Goal: Transaction & Acquisition: Book appointment/travel/reservation

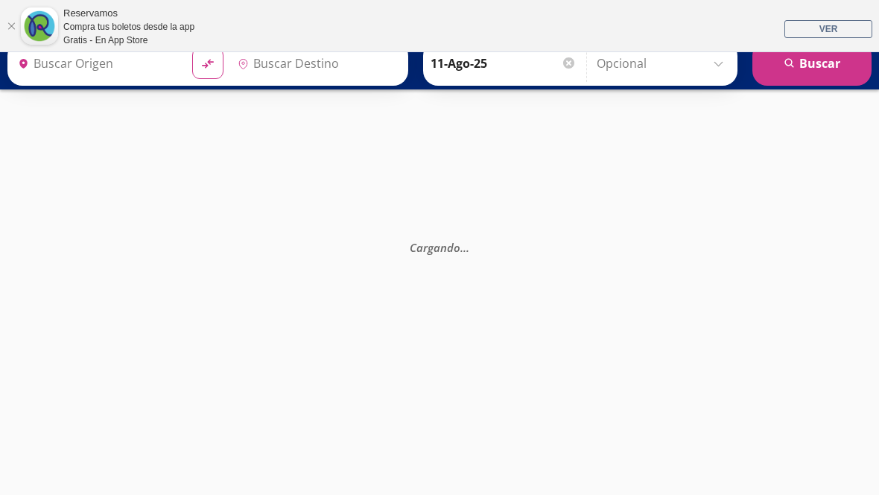
type input "[GEOGRAPHIC_DATA], [GEOGRAPHIC_DATA]"
type input "[GEOGRAPHIC_DATA][PERSON_NAME], [GEOGRAPHIC_DATA]"
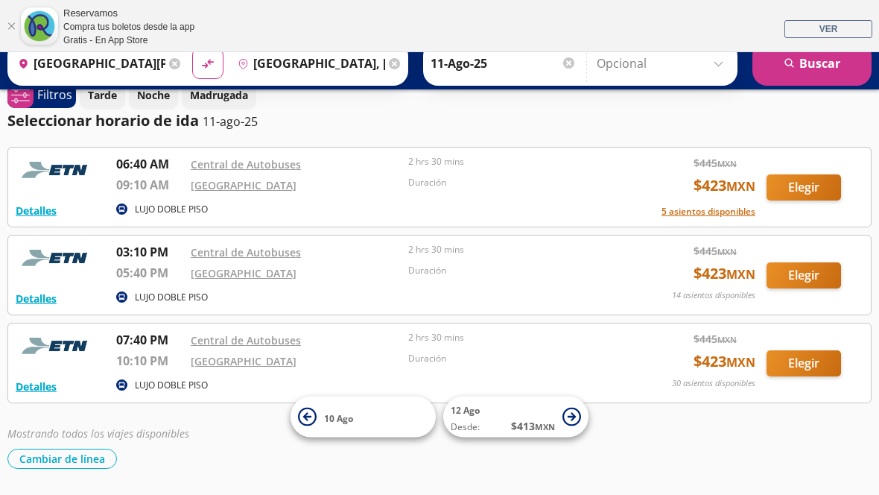
scroll to position [124, 0]
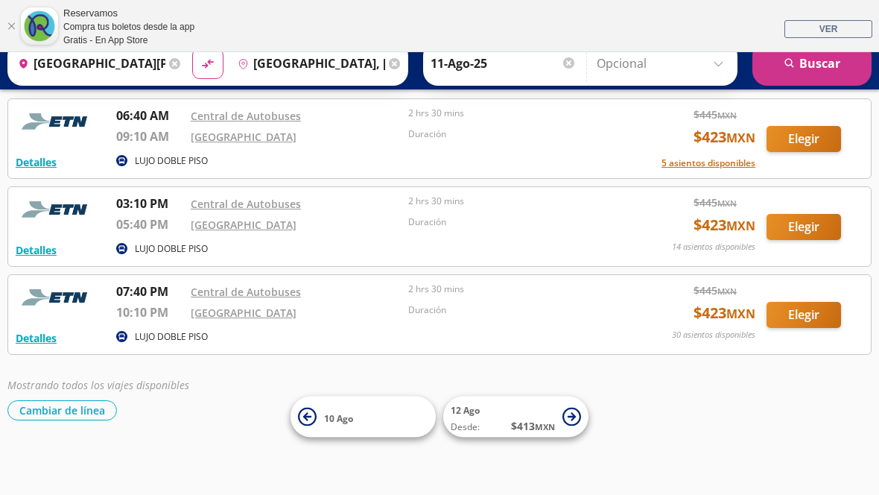
click at [799, 231] on button "Elegir" at bounding box center [804, 227] width 74 height 26
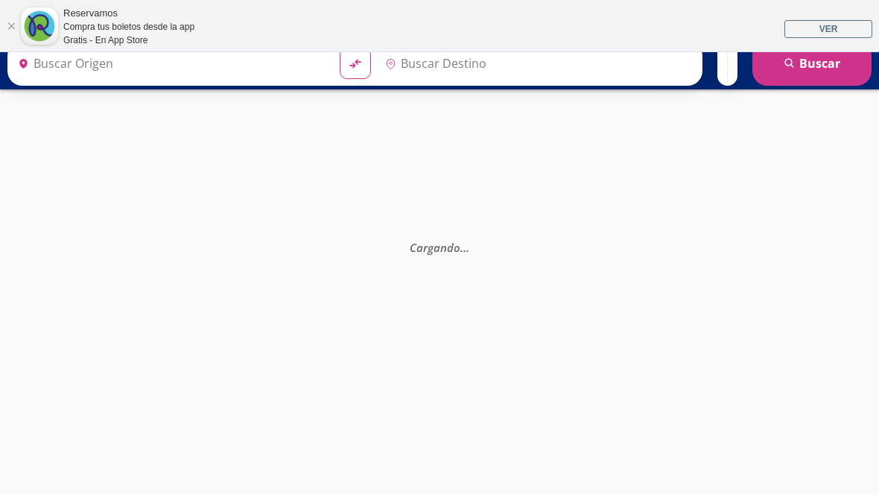
type input "[GEOGRAPHIC_DATA], [GEOGRAPHIC_DATA]"
type input "[GEOGRAPHIC_DATA][PERSON_NAME], [GEOGRAPHIC_DATA]"
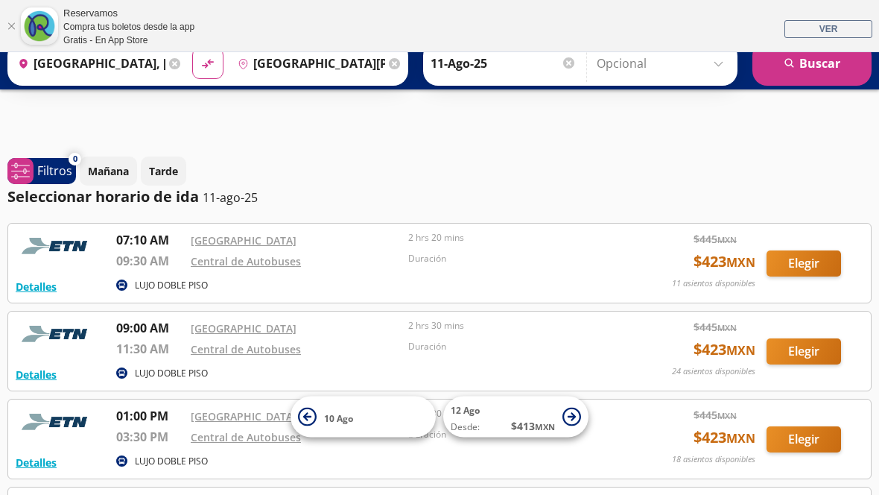
click at [878, 62] on html "¡Bienvenido a la nueva experiencia de compra de Reservamos, una forma más senci…" at bounding box center [439, 379] width 879 height 655
click at [37, 180] on span "system-uicons:filtering Filtros" at bounding box center [41, 171] width 69 height 26
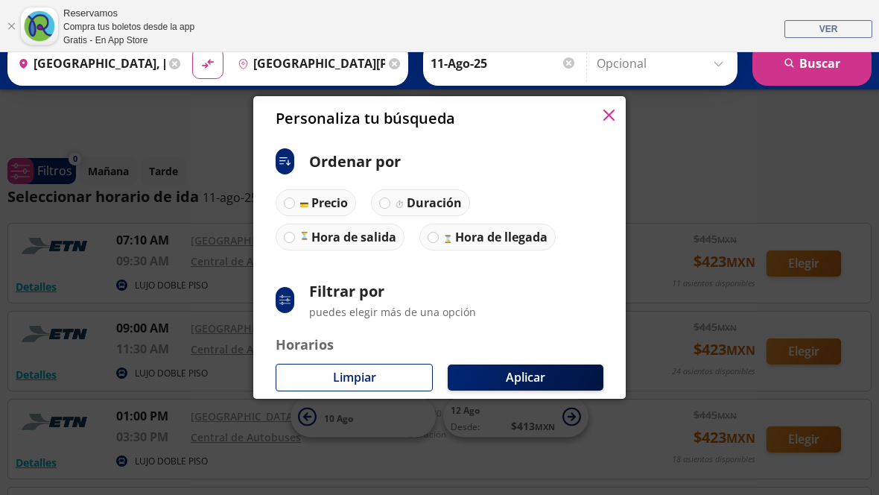
scroll to position [-1, 0]
click at [605, 120] on icon "button" at bounding box center [608, 115] width 11 height 11
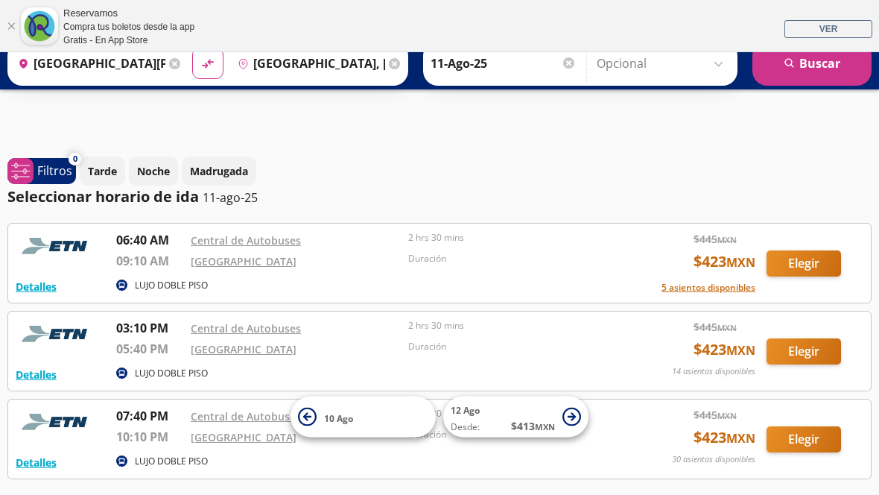
click at [807, 346] on button "Elegir" at bounding box center [804, 351] width 74 height 26
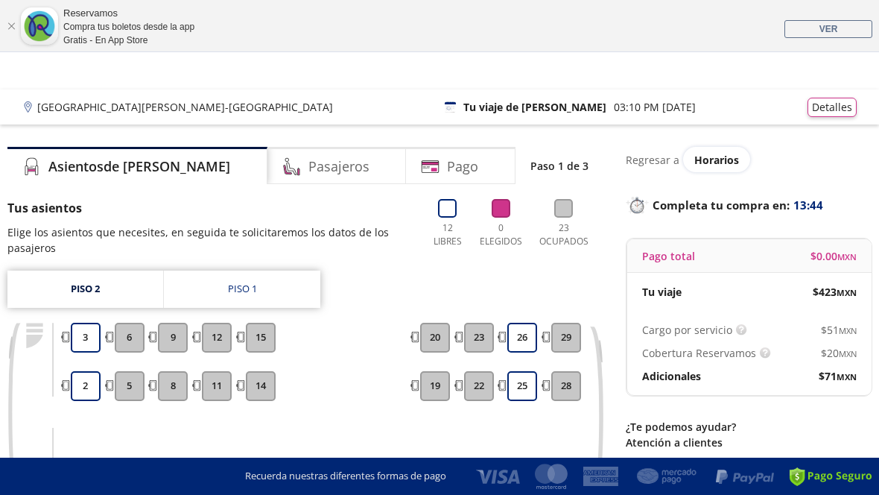
click at [93, 384] on button "2" at bounding box center [86, 386] width 30 height 30
click at [257, 292] on link "Piso 1" at bounding box center [242, 288] width 156 height 37
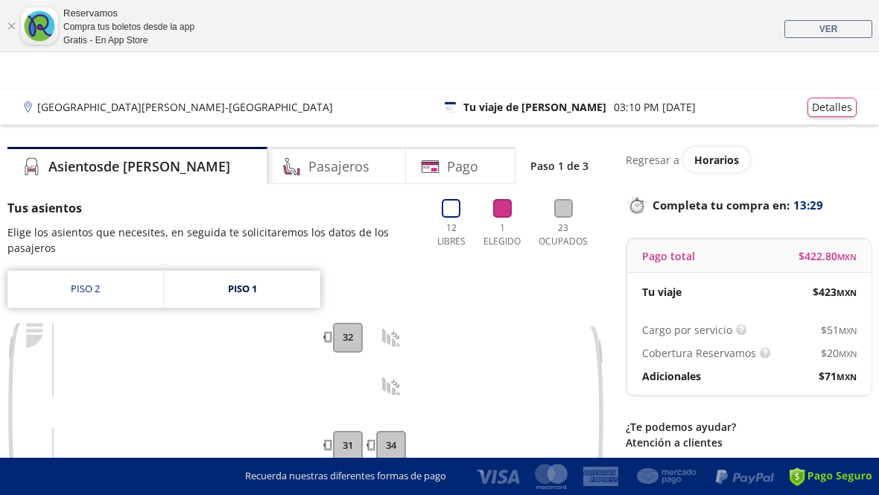
click at [358, 387] on div at bounding box center [348, 386] width 33 height 30
click at [358, 384] on div at bounding box center [348, 386] width 33 height 30
click at [358, 391] on div at bounding box center [348, 386] width 33 height 30
click at [353, 396] on div at bounding box center [348, 386] width 33 height 30
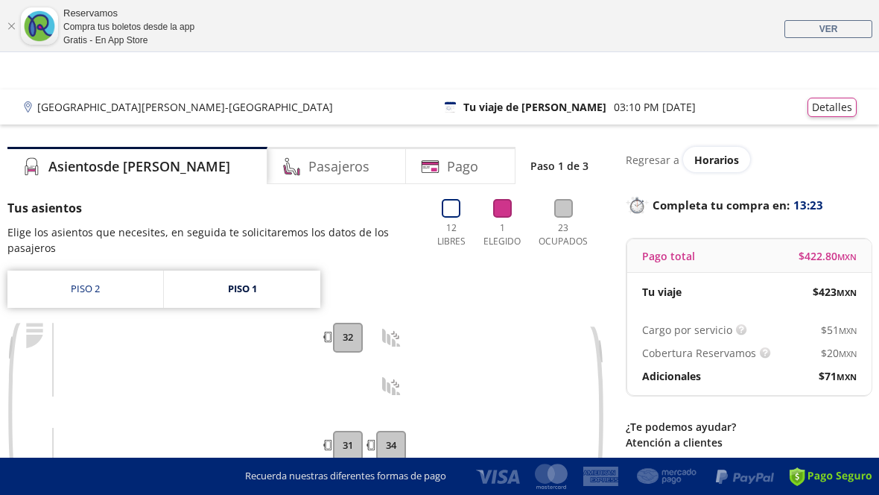
click at [356, 336] on button "32" at bounding box center [348, 338] width 30 height 30
click at [111, 294] on link "Piso 2" at bounding box center [85, 288] width 156 height 37
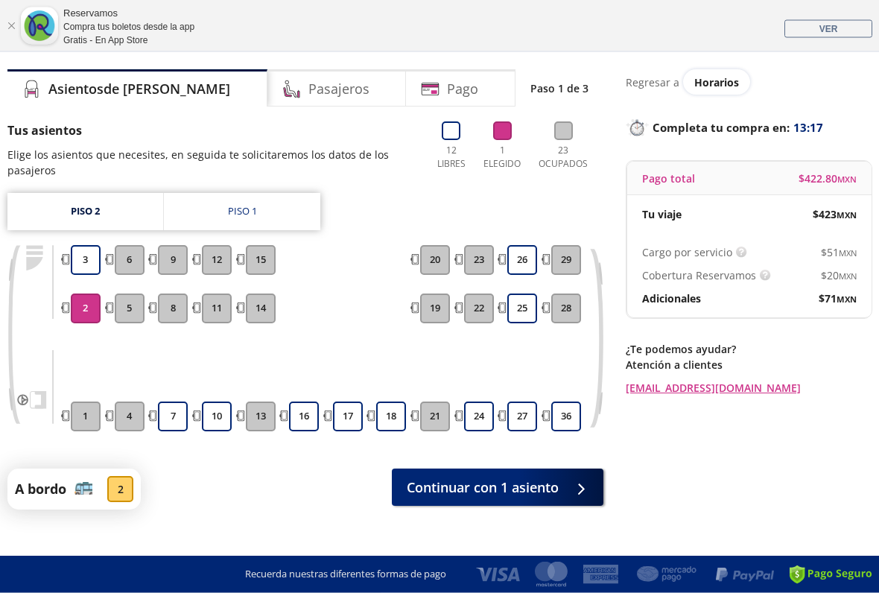
scroll to position [78, 0]
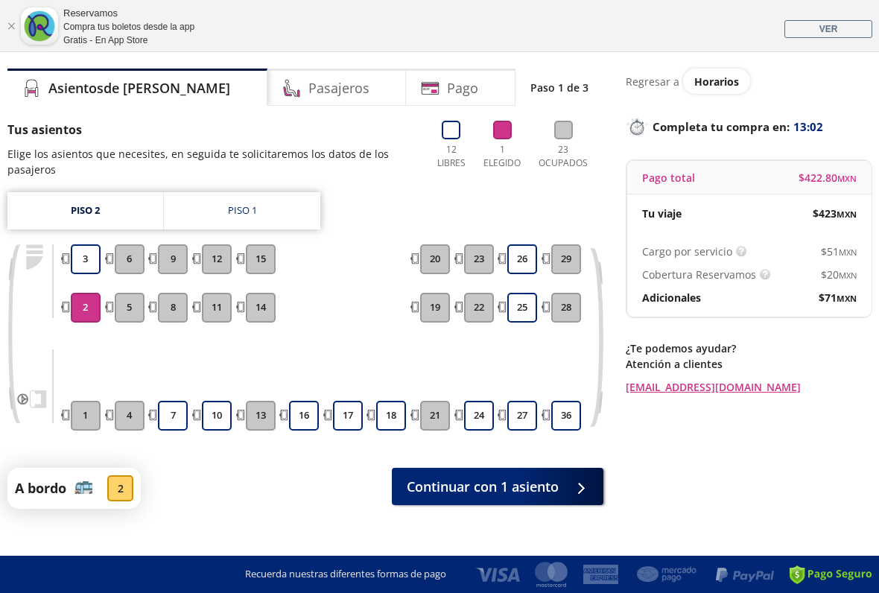
click at [225, 429] on button "10" at bounding box center [217, 416] width 30 height 30
click at [94, 308] on button "2" at bounding box center [86, 308] width 30 height 30
click at [489, 483] on span "Continuar con 1 asiento" at bounding box center [483, 487] width 152 height 20
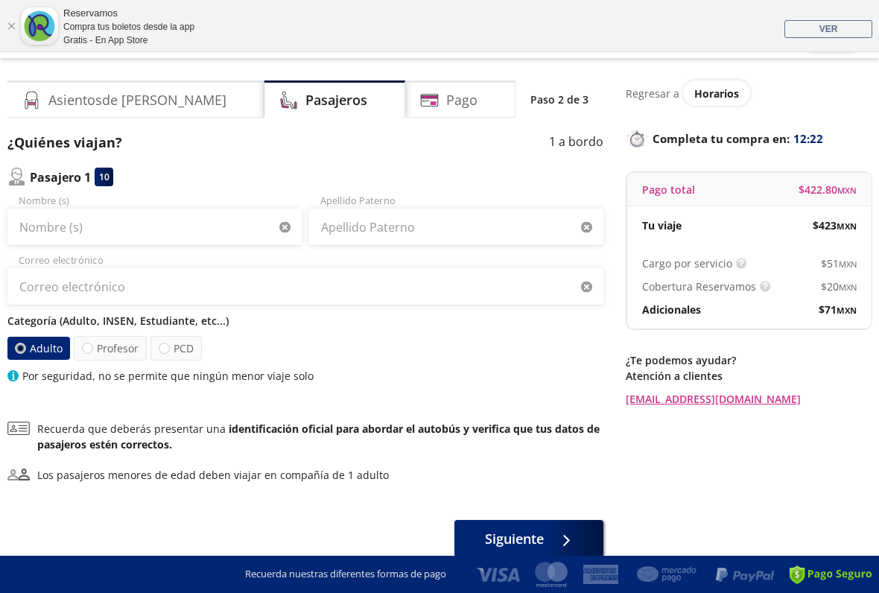
scroll to position [66, 0]
click at [437, 111] on div "Pago" at bounding box center [460, 99] width 110 height 37
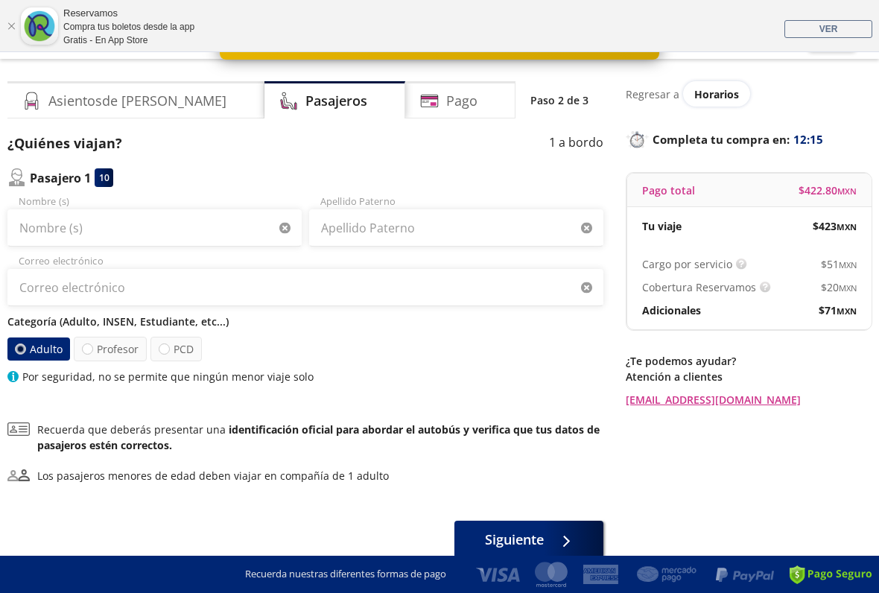
click at [446, 105] on h4 "Pago" at bounding box center [461, 101] width 31 height 20
click at [446, 102] on h4 "Pago" at bounding box center [461, 101] width 31 height 20
click at [416, 104] on div "Pago" at bounding box center [460, 99] width 110 height 37
click at [446, 93] on h4 "Pago" at bounding box center [461, 101] width 31 height 20
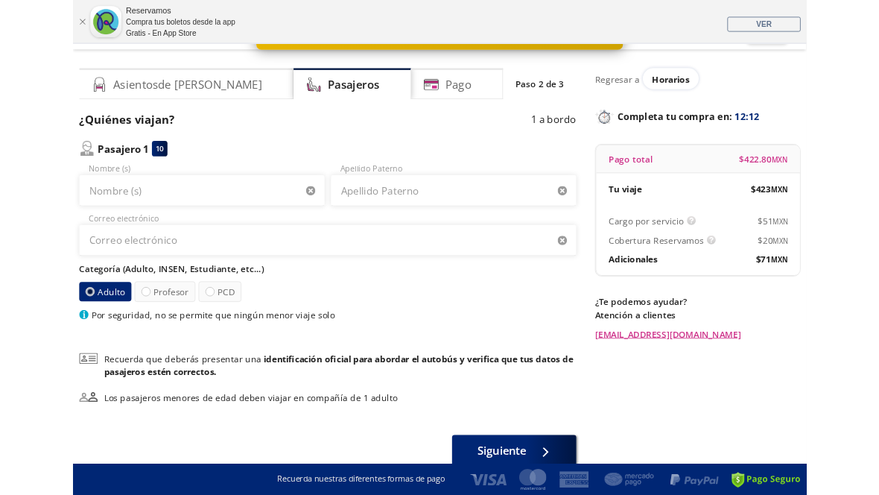
scroll to position [0, 0]
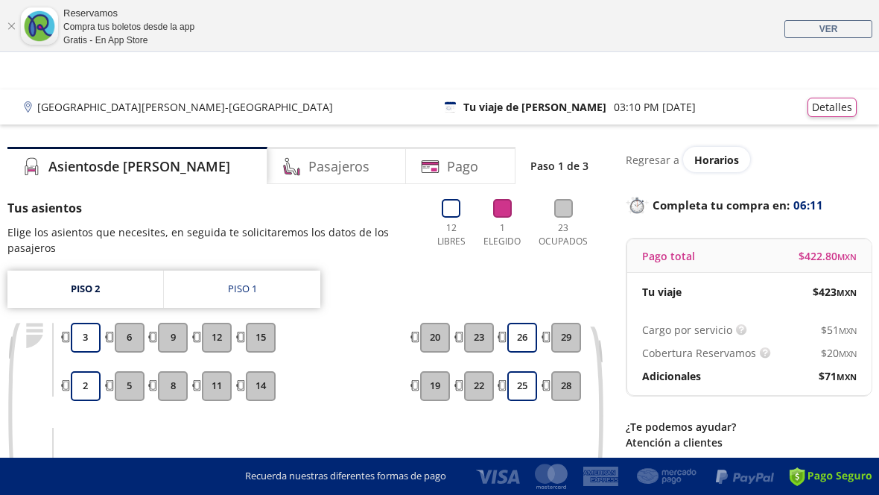
scroll to position [65, 0]
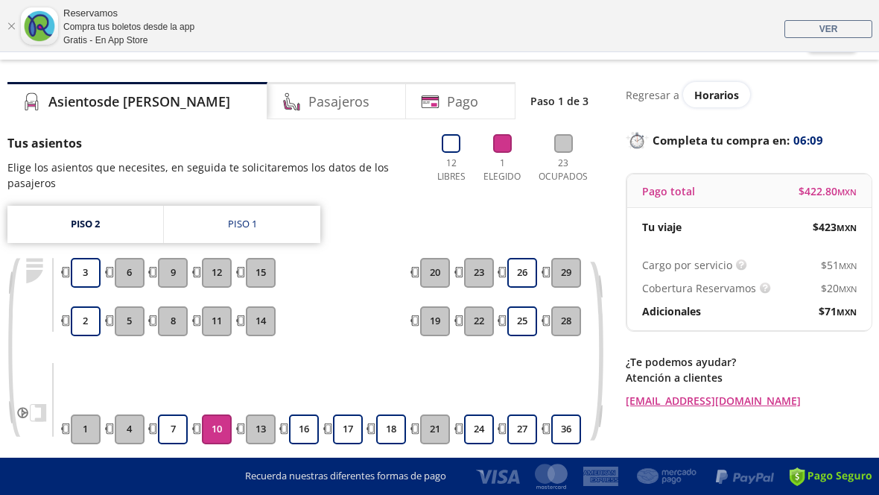
click at [222, 425] on button "10" at bounding box center [217, 429] width 30 height 30
click at [510, 149] on div "0 Elegidos" at bounding box center [501, 162] width 46 height 57
